Goal: Information Seeking & Learning: Learn about a topic

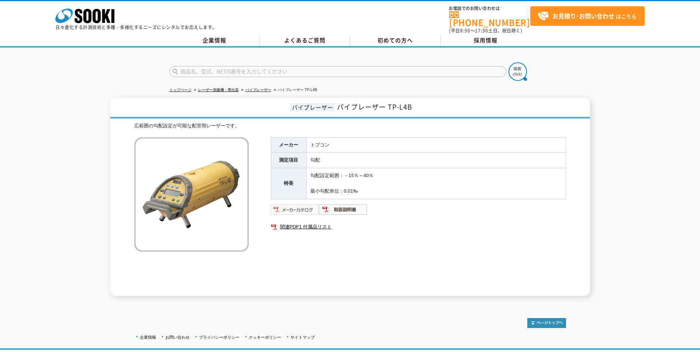
click at [299, 206] on img at bounding box center [295, 210] width 48 height 12
click at [257, 88] on link "パイプレーザー" at bounding box center [259, 90] width 26 height 4
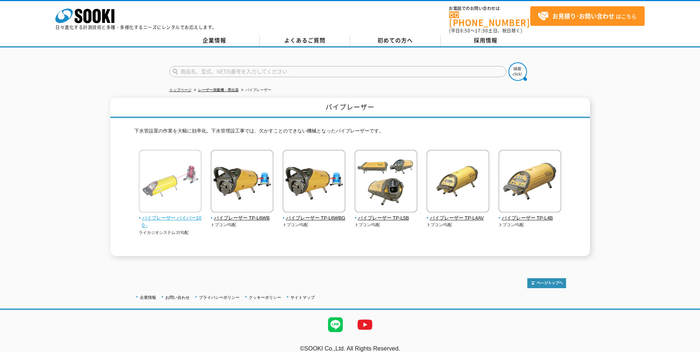
click at [163, 215] on span "パイプレーザー パイパー100 -" at bounding box center [170, 223] width 63 height 16
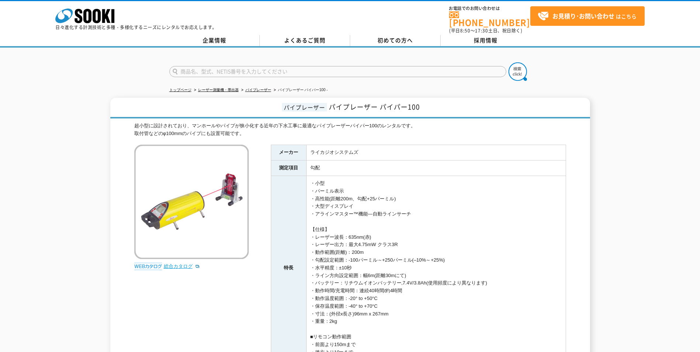
click at [187, 266] on div "総合カタログ" at bounding box center [192, 209] width 116 height 129
click at [187, 264] on link "総合カタログ" at bounding box center [182, 267] width 36 height 6
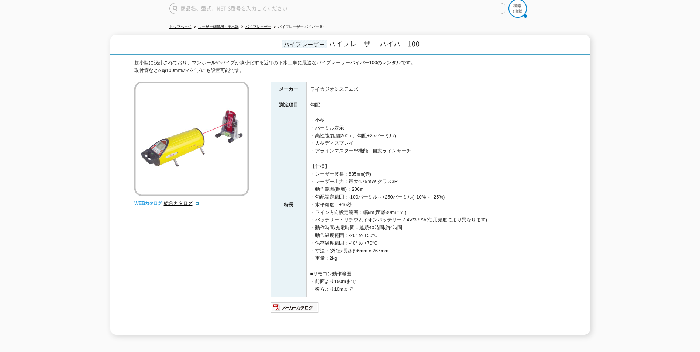
scroll to position [117, 0]
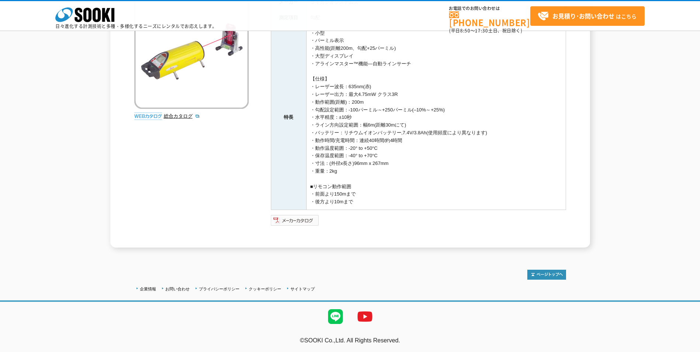
click at [302, 220] on img at bounding box center [295, 221] width 48 height 12
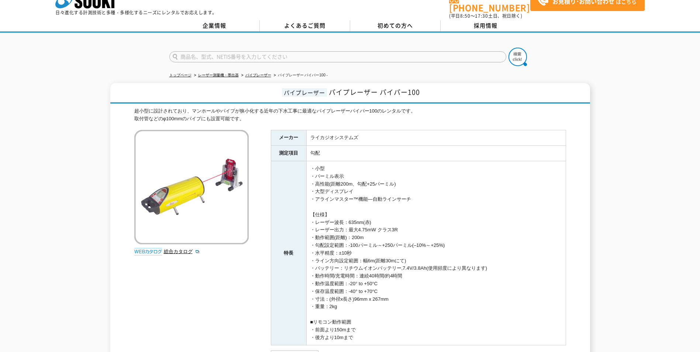
scroll to position [0, 0]
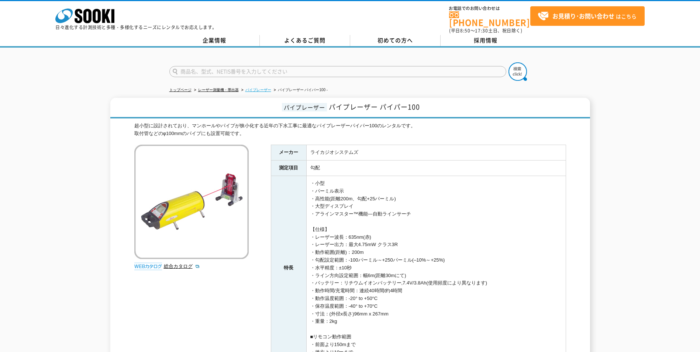
click at [253, 88] on link "パイプレーザー" at bounding box center [259, 90] width 26 height 4
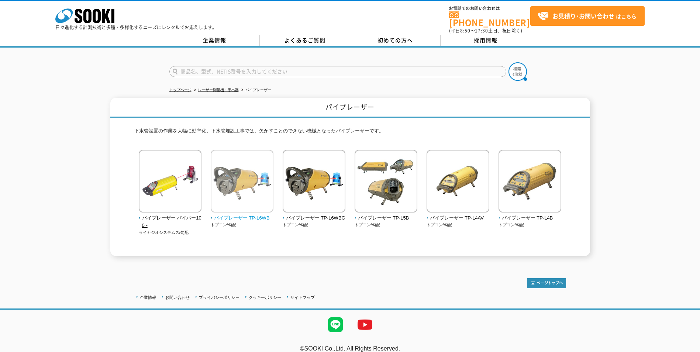
click at [237, 168] on img at bounding box center [242, 182] width 63 height 65
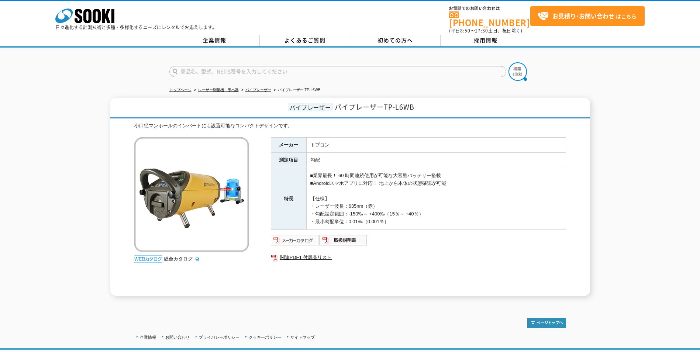
click at [293, 235] on img at bounding box center [295, 240] width 48 height 12
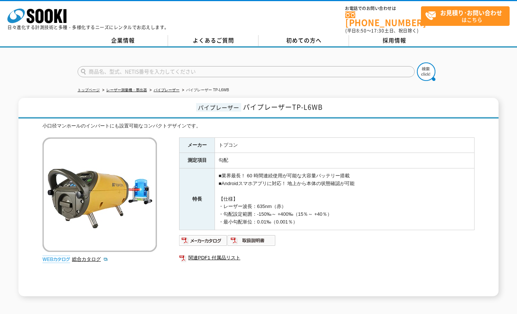
click at [345, 168] on td "■業界最長！ 60 時間連続使用が可能な大容量バッテリー搭載 ■Androidスマホアプリに対応！ 地上から本体の状態確認が可能 【仕様】 ・レーザー波長：6…" at bounding box center [345, 199] width 260 height 62
